Goal: Task Accomplishment & Management: Use online tool/utility

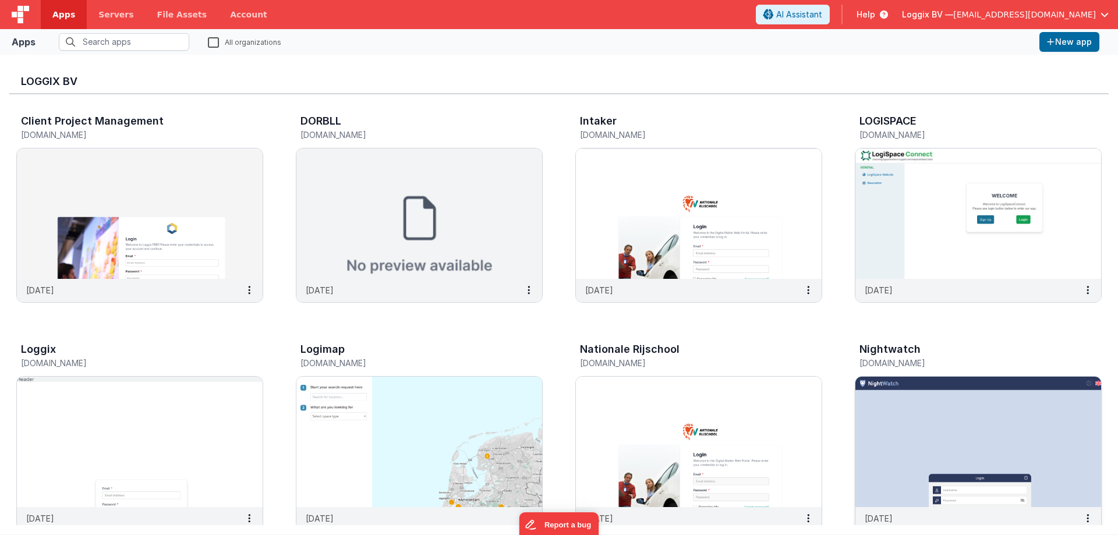
click at [877, 437] on img at bounding box center [979, 442] width 246 height 130
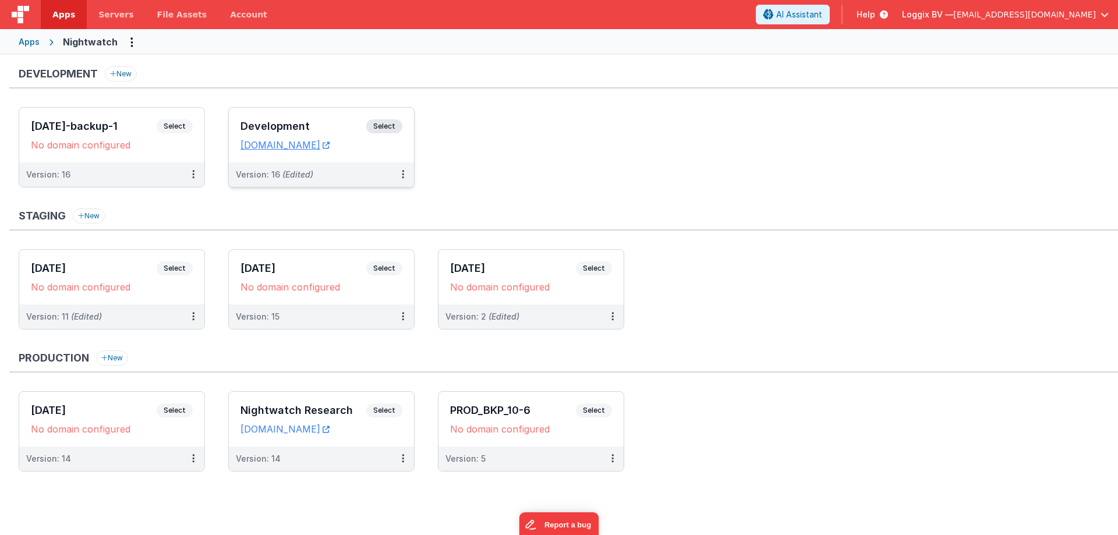
click at [380, 122] on span "Select" at bounding box center [384, 126] width 36 height 14
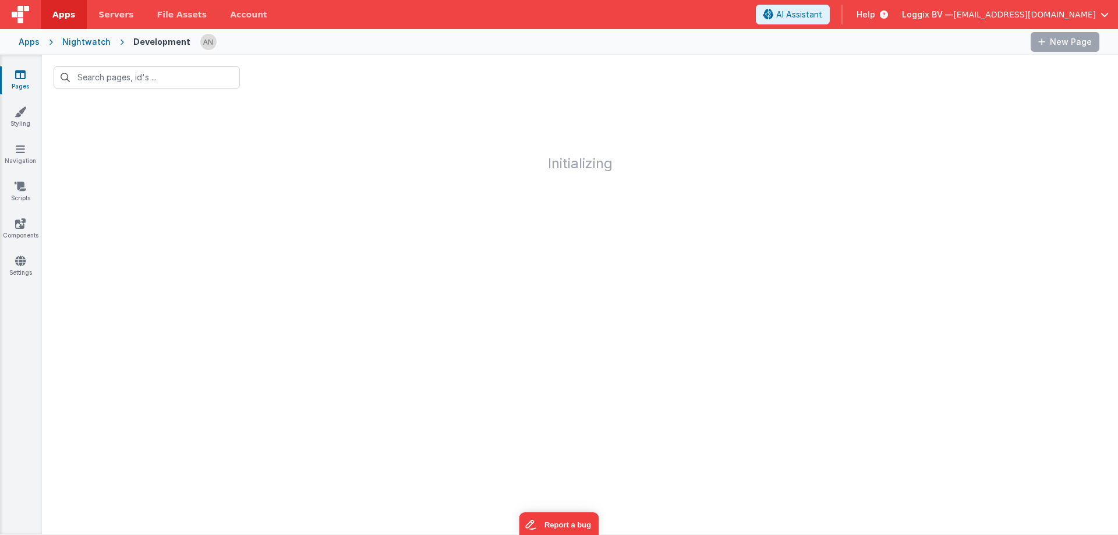
click at [25, 175] on div "Pages Styling Navigation Scripts Components Settings" at bounding box center [21, 295] width 42 height 480
click at [24, 179] on div "Pages Styling Navigation Scripts Components Settings" at bounding box center [21, 295] width 42 height 480
click at [19, 185] on icon at bounding box center [21, 187] width 12 height 12
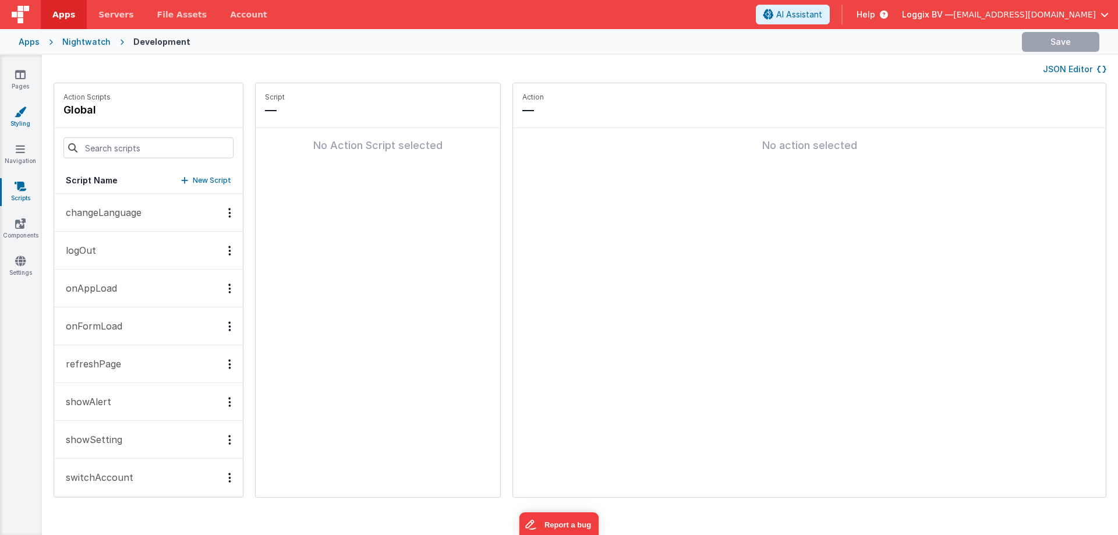
click at [25, 122] on link "Styling" at bounding box center [20, 117] width 42 height 23
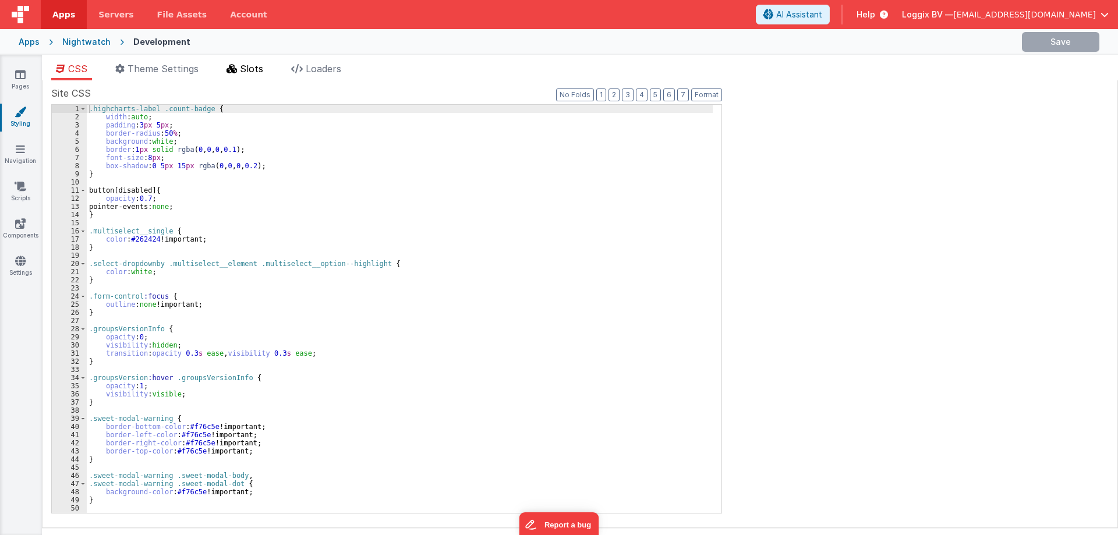
click at [249, 67] on span "Slots" at bounding box center [251, 69] width 23 height 12
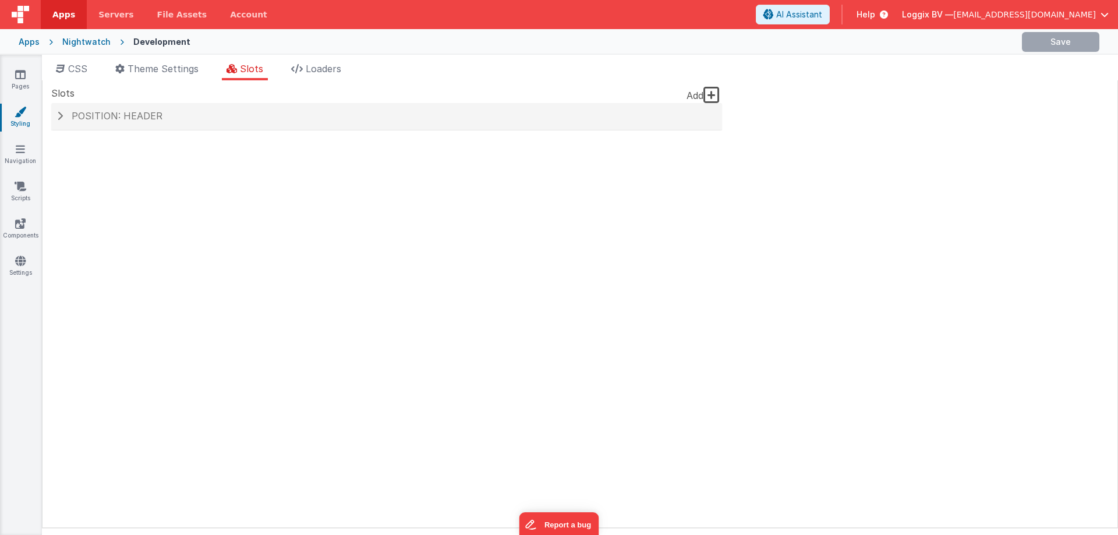
drag, startPoint x: 192, startPoint y: 72, endPoint x: 55, endPoint y: 182, distance: 175.6
click at [191, 72] on span "Theme Settings" at bounding box center [163, 69] width 71 height 12
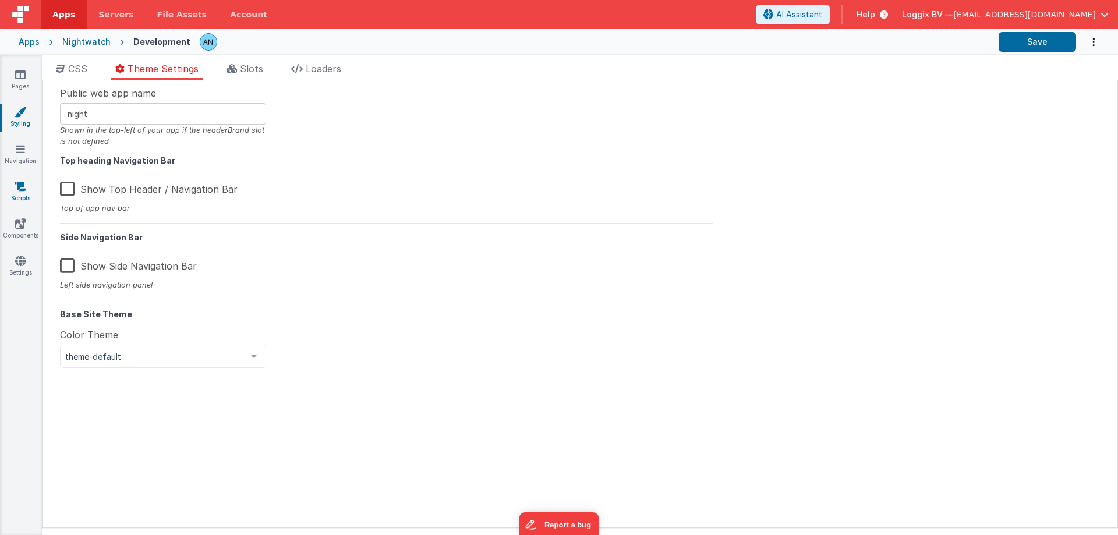
click at [28, 200] on link "Scripts" at bounding box center [20, 192] width 42 height 23
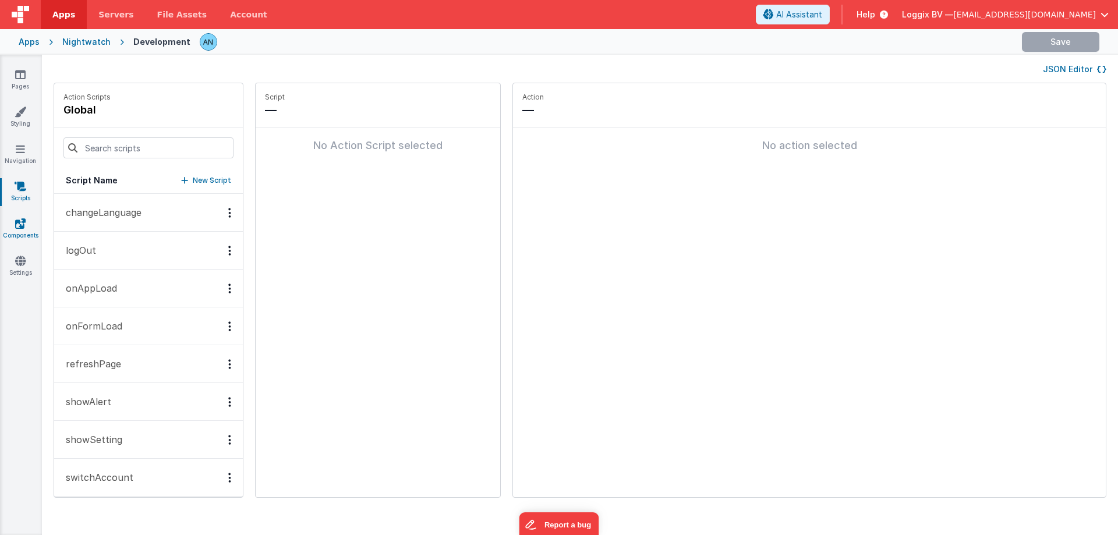
click at [22, 218] on icon at bounding box center [20, 224] width 10 height 12
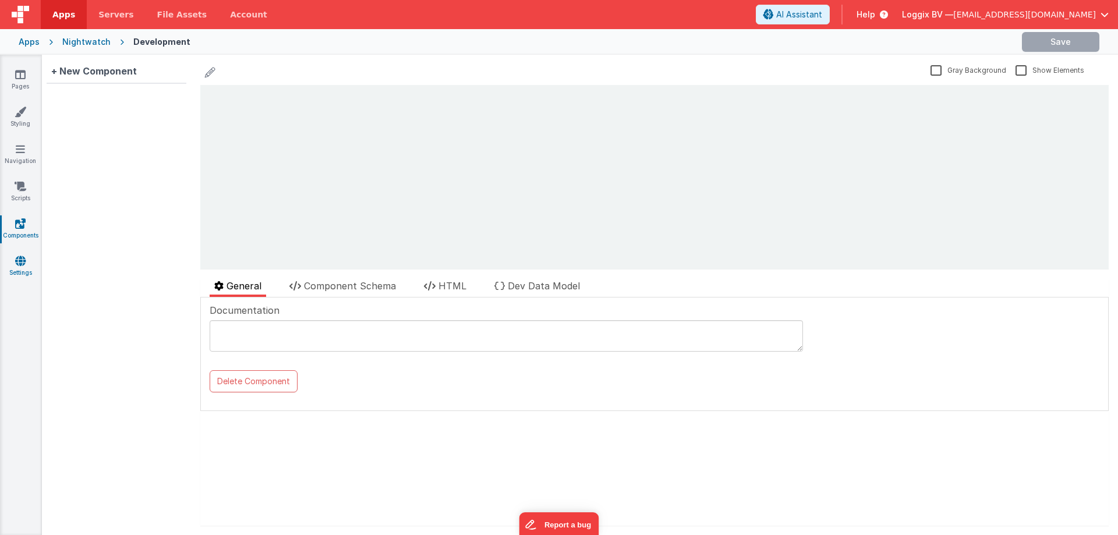
click at [23, 266] on icon at bounding box center [20, 261] width 10 height 12
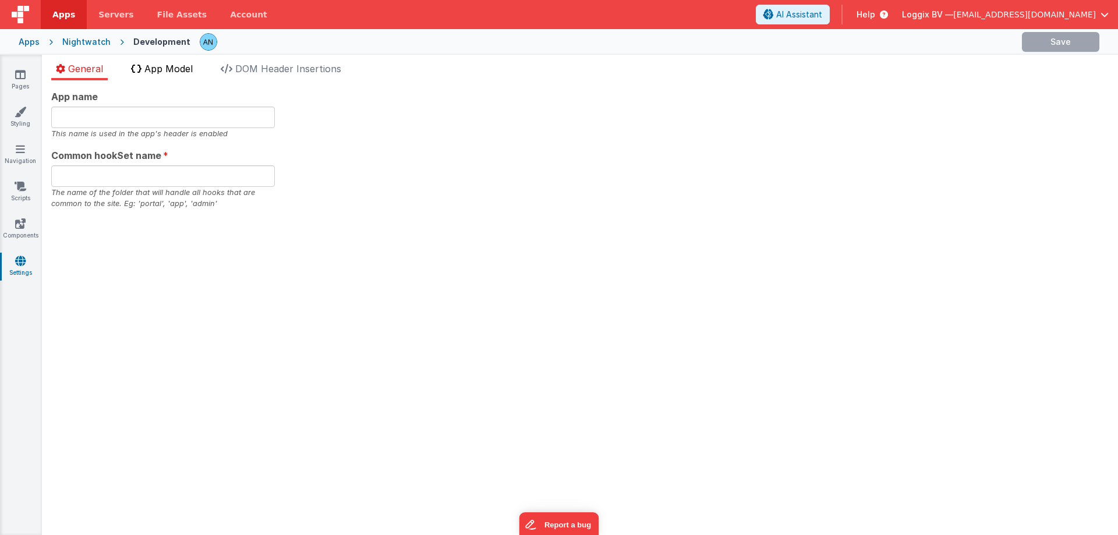
type input "night"
click at [167, 67] on span "App Model" at bounding box center [168, 69] width 48 height 12
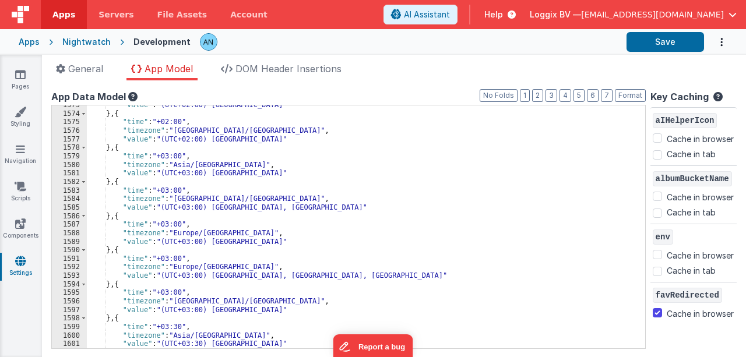
scroll to position [13818, 0]
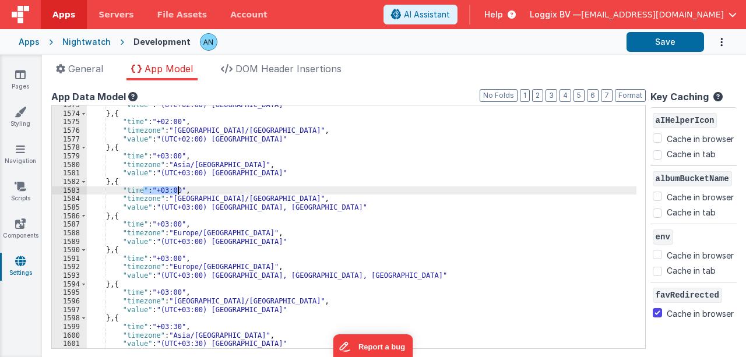
drag, startPoint x: 143, startPoint y: 190, endPoint x: 176, endPoint y: 191, distance: 33.2
click at [176, 191] on div ""value" : "(UTC+02:00) [GEOGRAPHIC_DATA]" } , { "time" : "+02:00" , "timezone" …" at bounding box center [361, 231] width 549 height 260
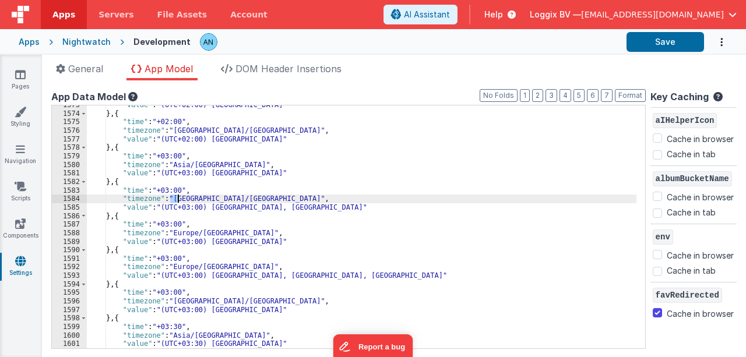
drag, startPoint x: 181, startPoint y: 197, endPoint x: 161, endPoint y: 205, distance: 20.9
click at [199, 197] on div ""value" : "(UTC+02:00) [GEOGRAPHIC_DATA]" } , { "time" : "+02:00" , "timezone" …" at bounding box center [361, 231] width 549 height 260
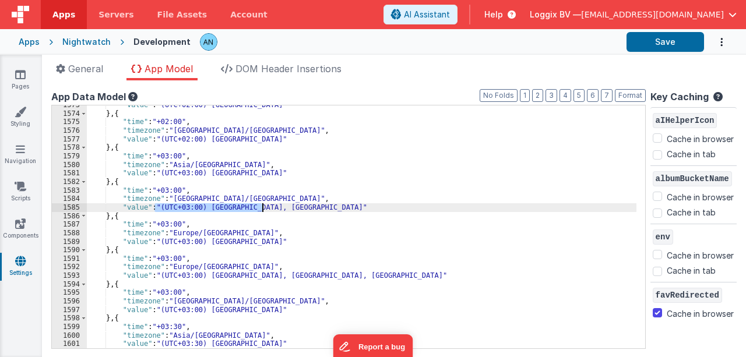
drag, startPoint x: 156, startPoint y: 207, endPoint x: 261, endPoint y: 209, distance: 104.9
click at [261, 209] on div ""value" : "(UTC+02:00) [GEOGRAPHIC_DATA]" } , { "time" : "+02:00" , "timezone" …" at bounding box center [361, 231] width 549 height 260
click at [164, 204] on div ""value" : "(UTC+02:00) [GEOGRAPHIC_DATA]" } , { "time" : "+02:00" , "timezone" …" at bounding box center [361, 226] width 549 height 243
drag, startPoint x: 155, startPoint y: 206, endPoint x: 220, endPoint y: 208, distance: 65.3
click at [220, 208] on div ""value" : "(UTC+02:00) [GEOGRAPHIC_DATA]" } , { "time" : "+02:00" , "timezone" …" at bounding box center [361, 231] width 549 height 260
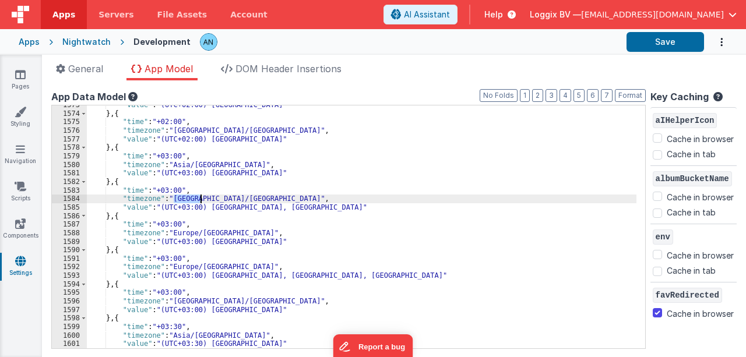
drag, startPoint x: 172, startPoint y: 199, endPoint x: 199, endPoint y: 199, distance: 27.4
click at [199, 199] on div ""value" : "(UTC+02:00) [GEOGRAPHIC_DATA]" } , { "time" : "+02:00" , "timezone" …" at bounding box center [361, 231] width 549 height 260
drag, startPoint x: 175, startPoint y: 234, endPoint x: 204, endPoint y: 233, distance: 29.7
click at [207, 233] on div ""value" : "(UTC+02:00) [GEOGRAPHIC_DATA]" } , { "time" : "+02:00" , "timezone" …" at bounding box center [361, 231] width 549 height 260
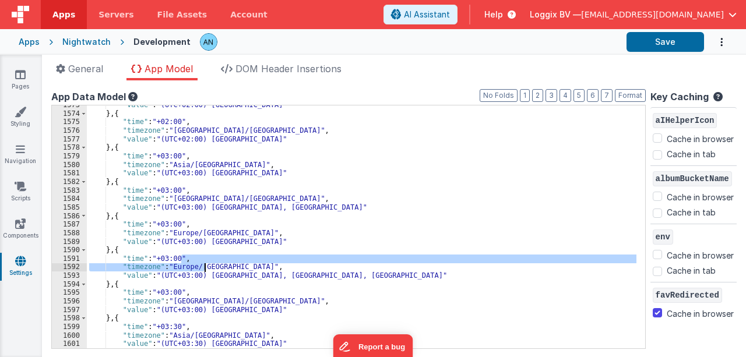
drag, startPoint x: 182, startPoint y: 262, endPoint x: 204, endPoint y: 266, distance: 21.8
click at [204, 266] on div ""value" : "(UTC+02:00) [GEOGRAPHIC_DATA]" } , { "time" : "+02:00" , "timezone" …" at bounding box center [361, 231] width 549 height 260
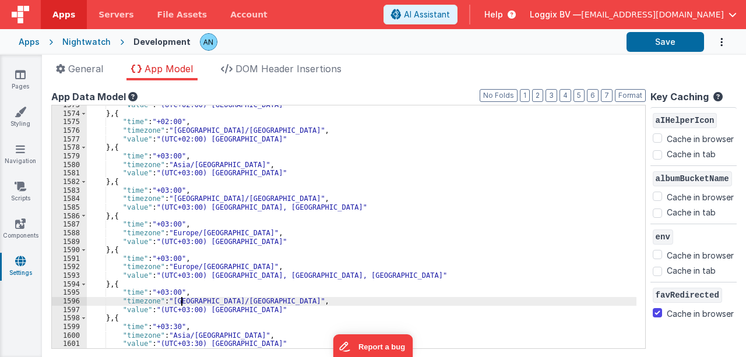
click at [183, 301] on div ""value" : "(UTC+02:00) [GEOGRAPHIC_DATA]" } , { "time" : "+02:00" , "timezone" …" at bounding box center [361, 231] width 549 height 260
drag, startPoint x: 169, startPoint y: 302, endPoint x: 222, endPoint y: 299, distance: 53.1
click at [222, 299] on div ""value" : "(UTC+02:00) [GEOGRAPHIC_DATA]" } , { "time" : "+02:00" , "timezone" …" at bounding box center [361, 231] width 549 height 260
